Goal: Information Seeking & Learning: Find specific fact

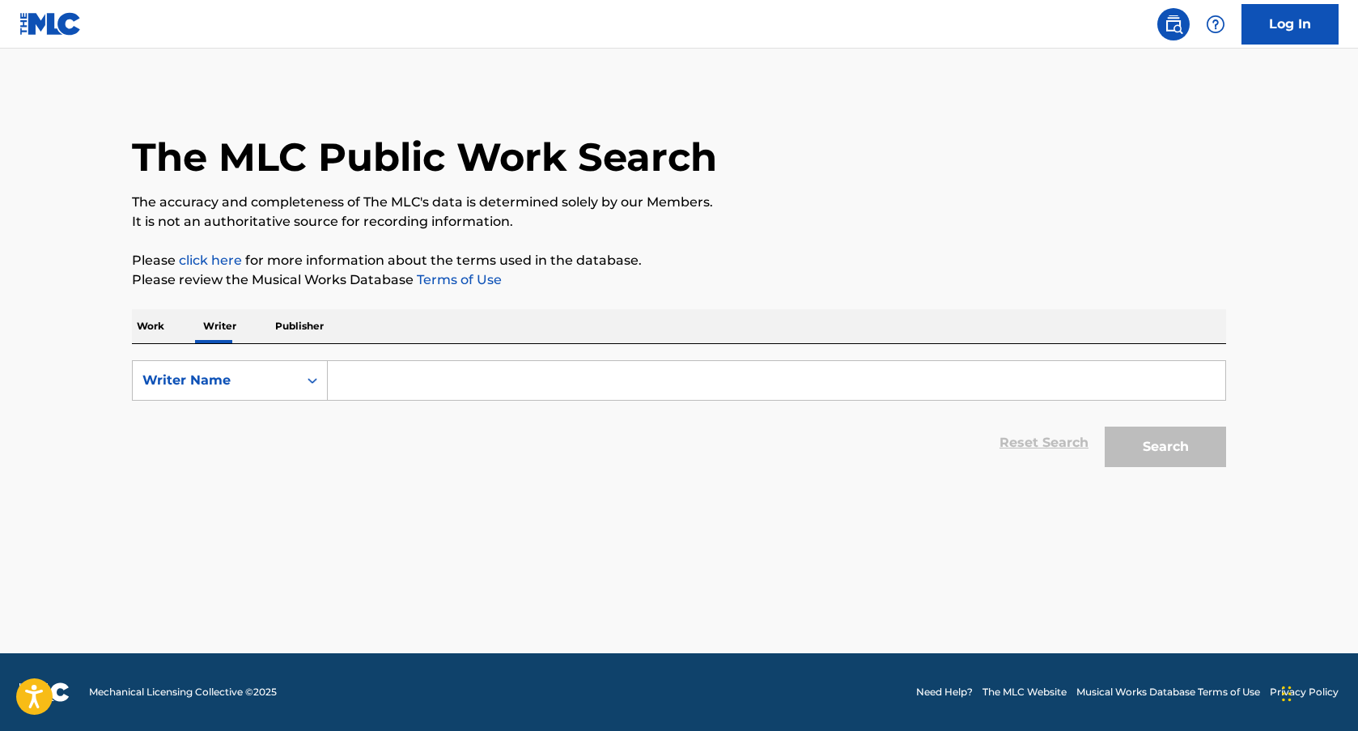
click at [476, 400] on div "Search Form" at bounding box center [777, 380] width 898 height 40
click at [460, 384] on input "Search Form" at bounding box center [777, 380] width 898 height 39
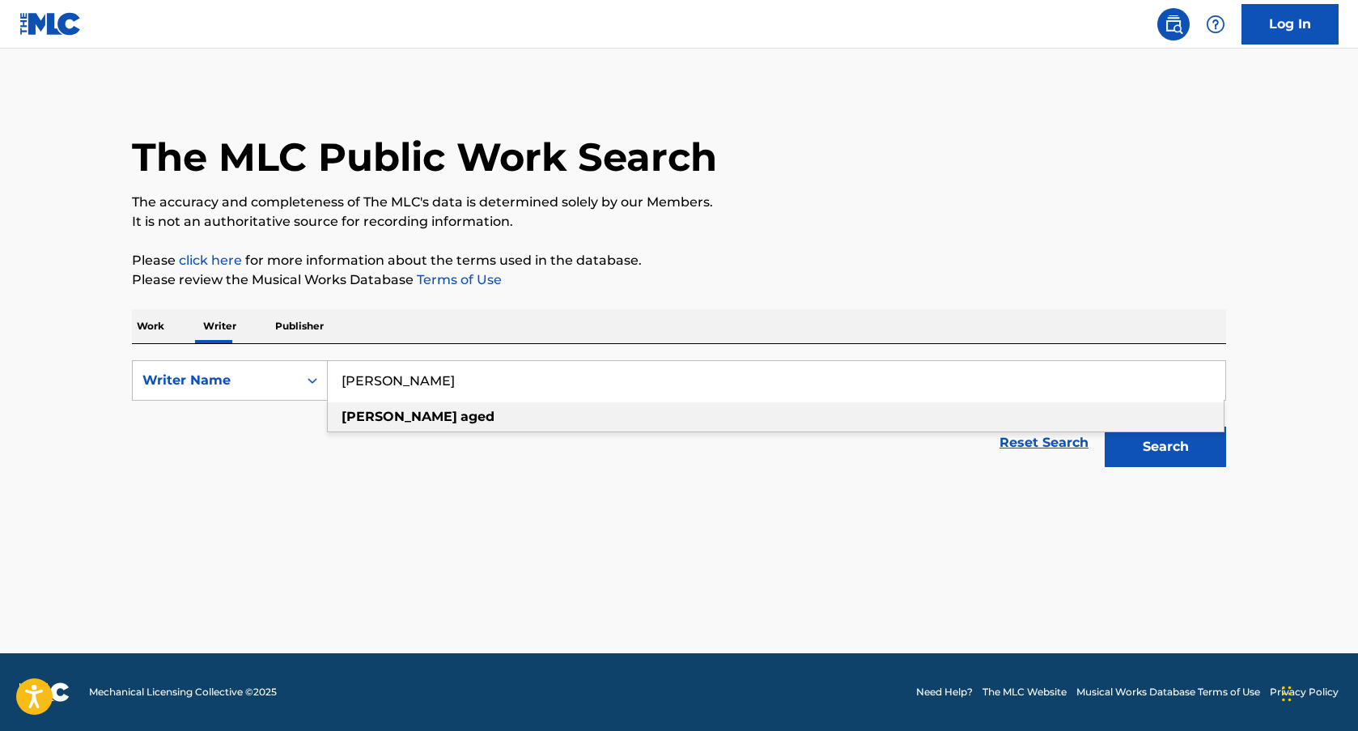
type input "[PERSON_NAME]"
click at [398, 425] on div "[PERSON_NAME]" at bounding box center [776, 416] width 896 height 29
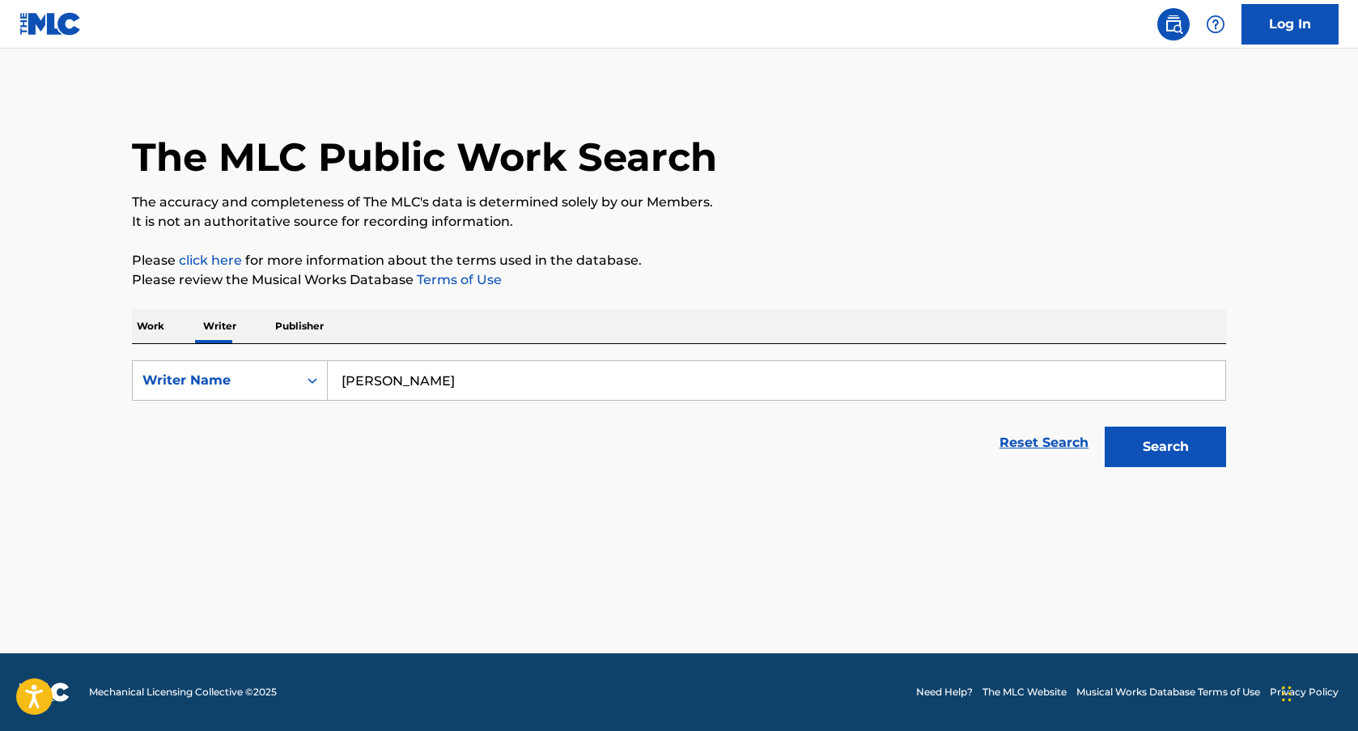
click at [1105, 427] on button "Search" at bounding box center [1165, 447] width 121 height 40
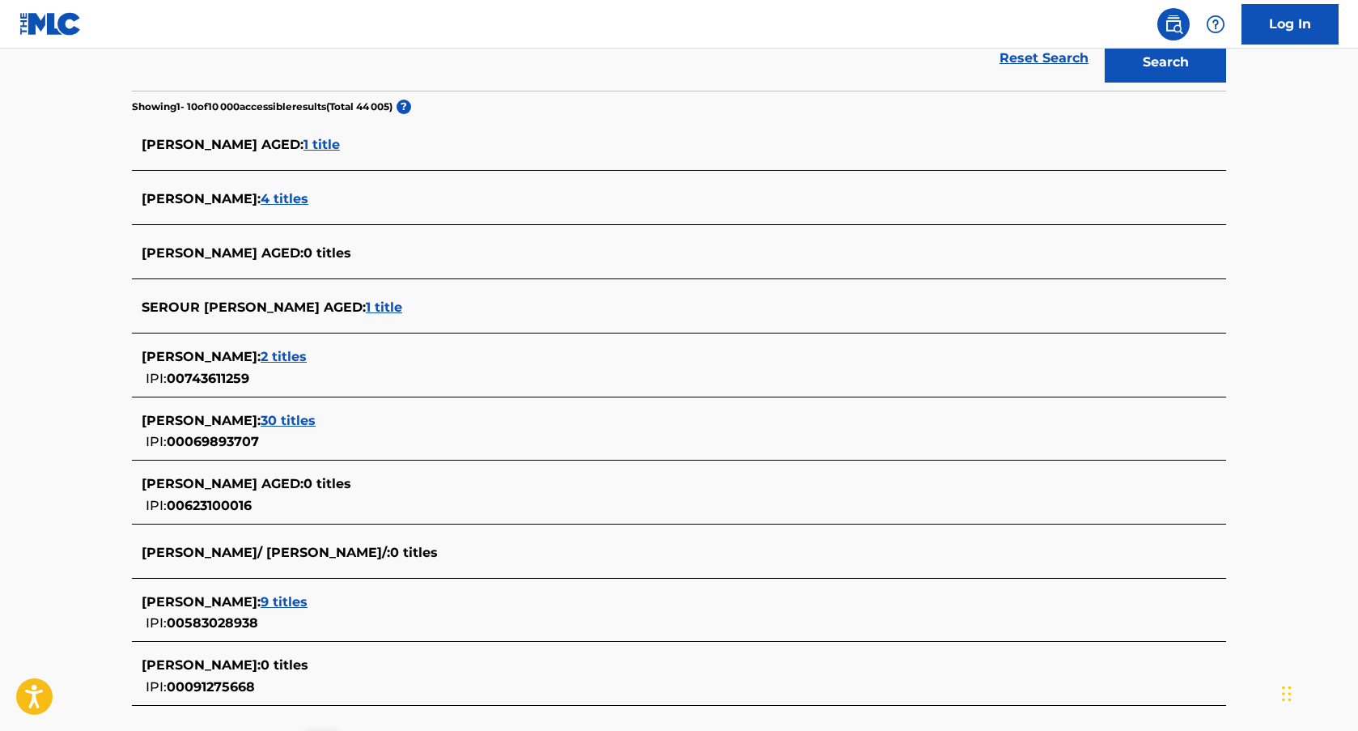
scroll to position [393, 0]
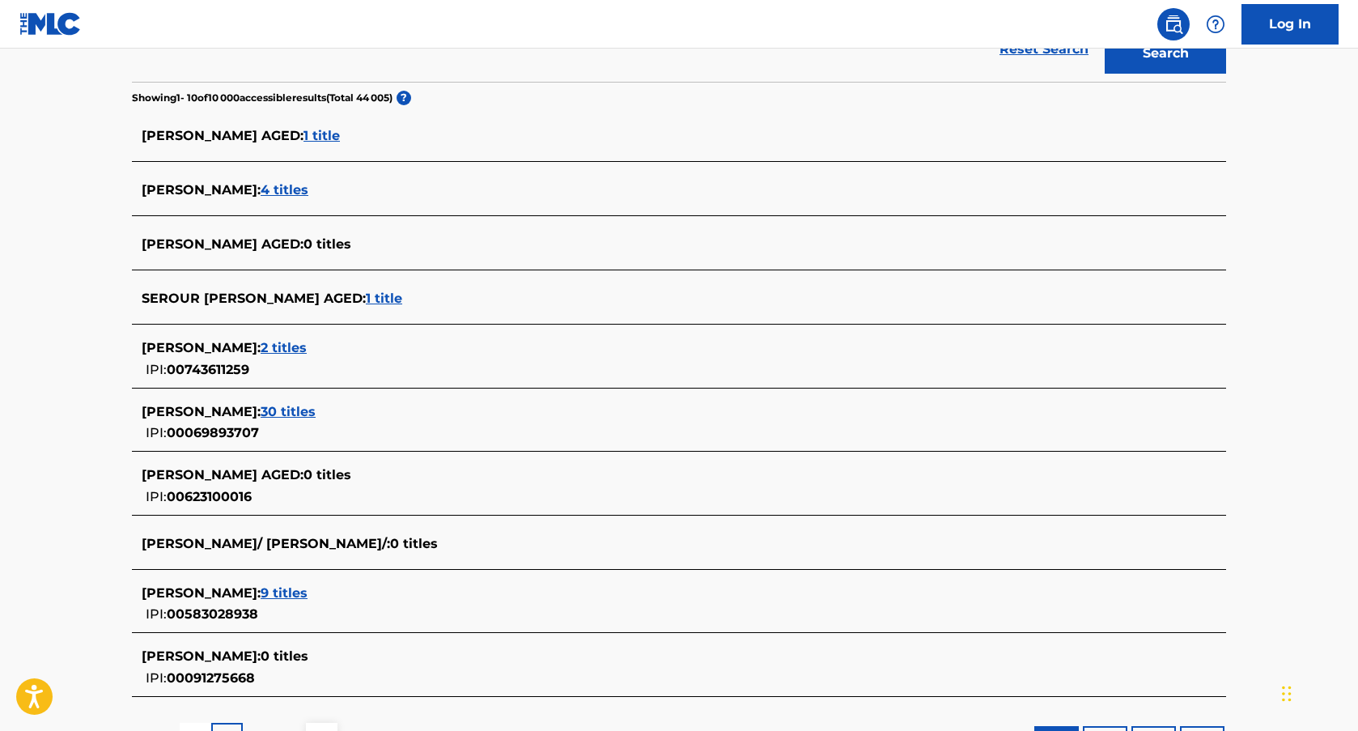
click at [304, 137] on span "1 title" at bounding box center [322, 135] width 36 height 15
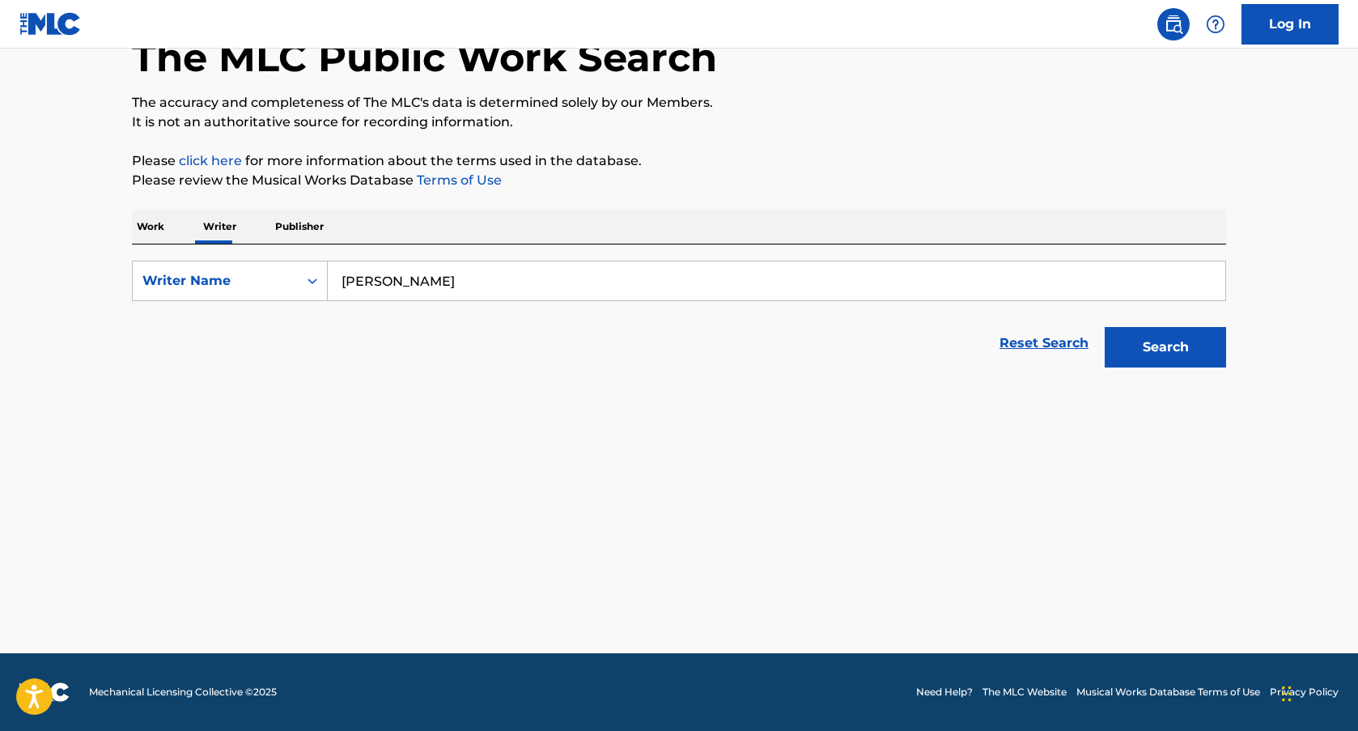
scroll to position [100, 0]
